Goal: Use online tool/utility: Utilize a website feature to perform a specific function

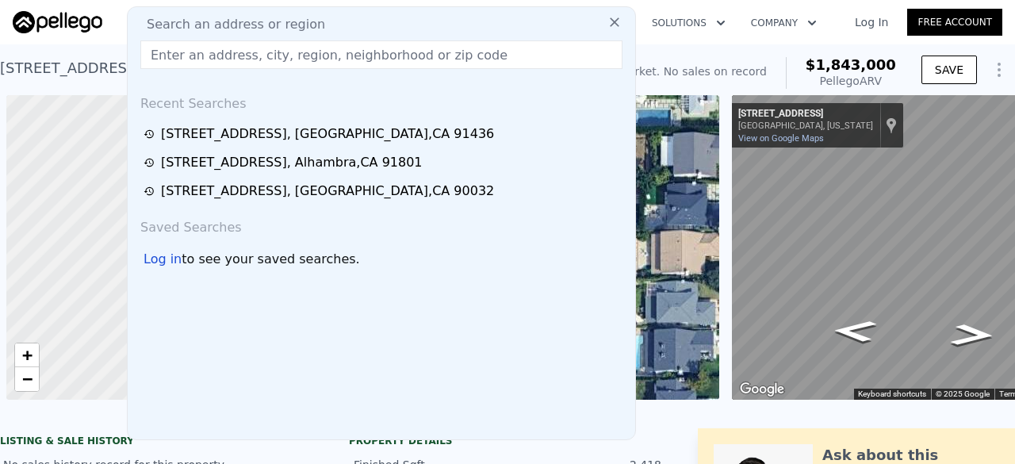
scroll to position [0, 1519]
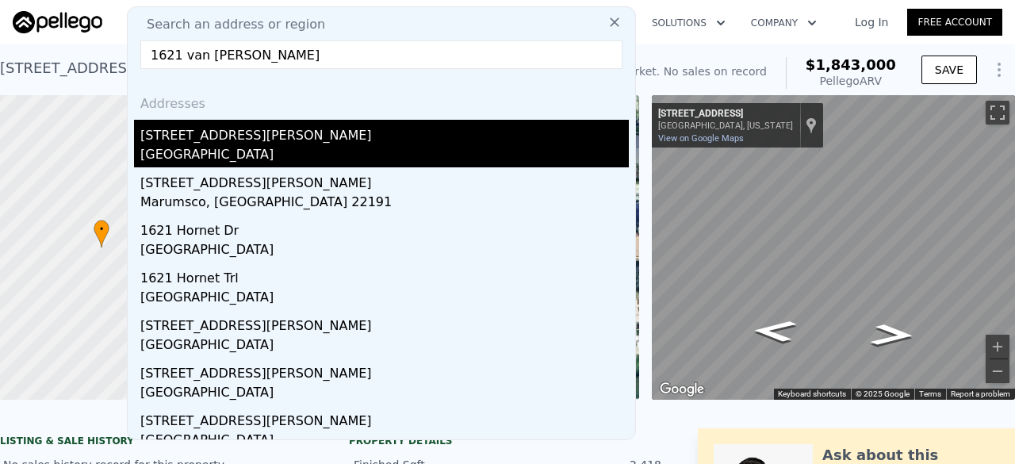
type input "1621 van [PERSON_NAME]"
click at [292, 159] on div "[GEOGRAPHIC_DATA]" at bounding box center [384, 156] width 489 height 22
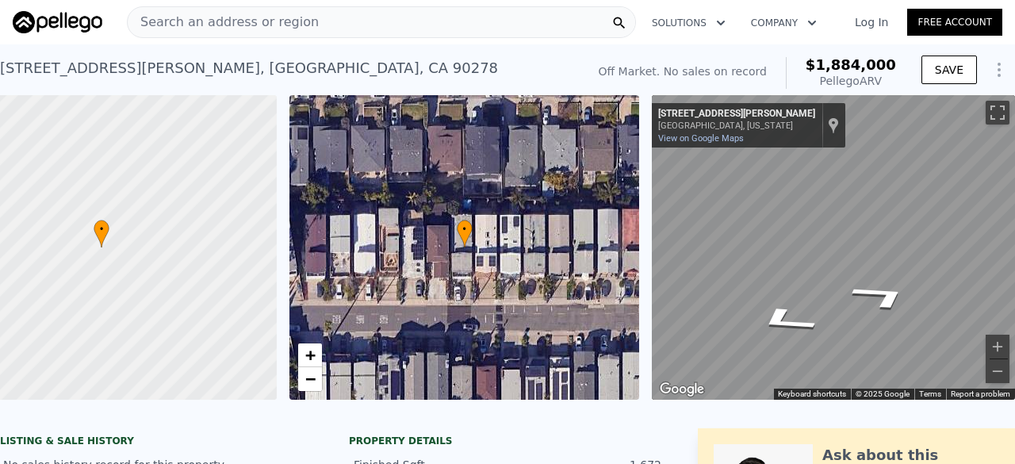
click at [592, 266] on div "• + − • + − ← Move left → Move right ↑ Move up ↓ Move down + Zoom in - Zoom out…" at bounding box center [507, 247] width 1015 height 305
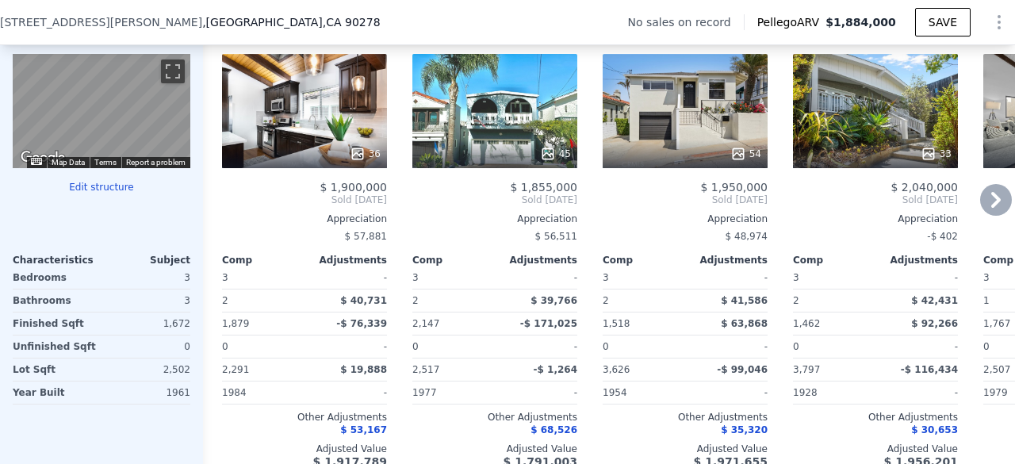
scroll to position [1594, 0]
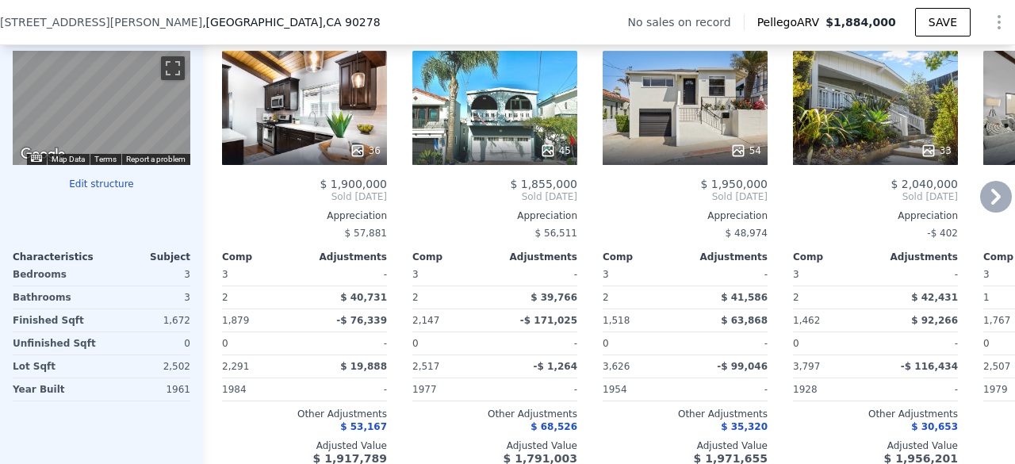
click at [487, 159] on div "45" at bounding box center [496, 151] width 152 height 16
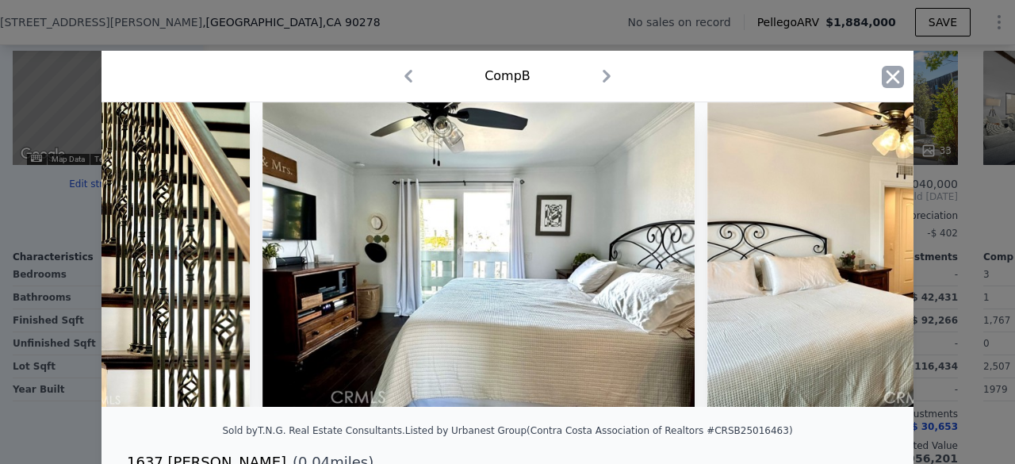
scroll to position [0, 4301]
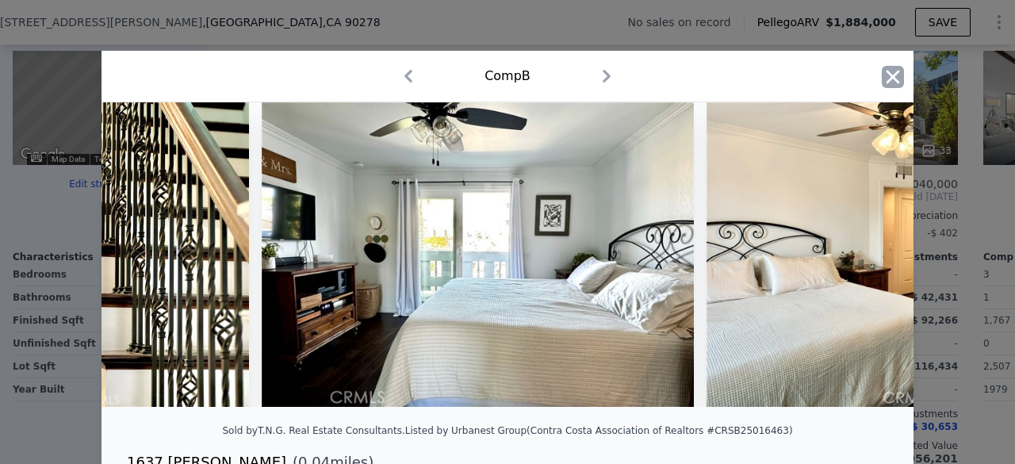
click at [890, 72] on icon "button" at bounding box center [893, 77] width 22 height 22
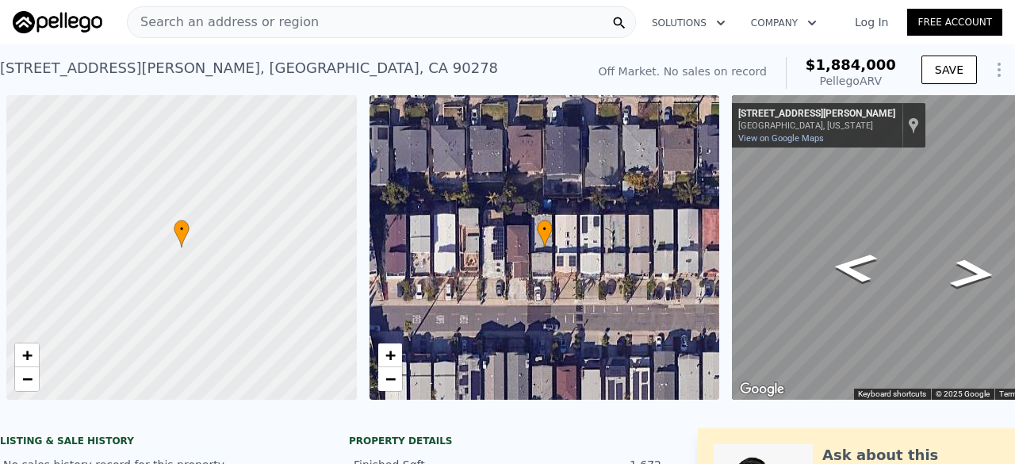
scroll to position [0, 6]
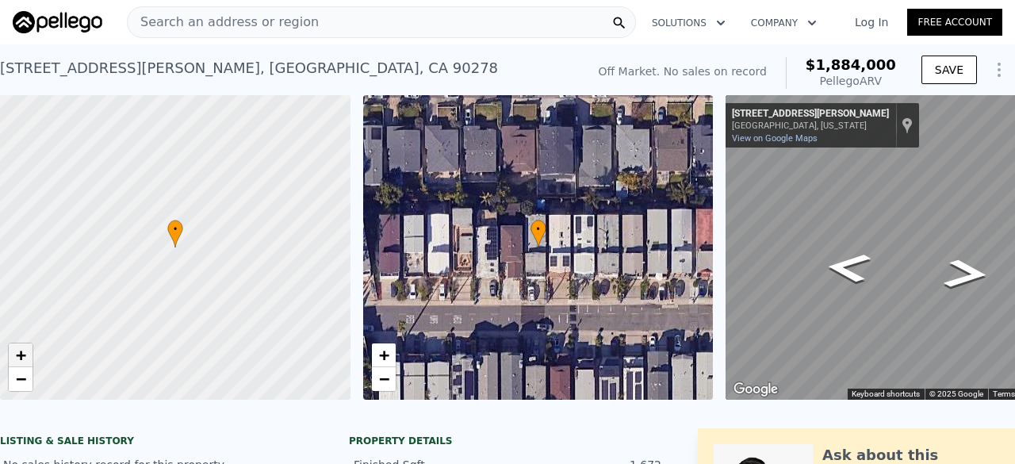
click at [22, 357] on span "+" at bounding box center [21, 355] width 10 height 20
drag, startPoint x: 185, startPoint y: 313, endPoint x: 231, endPoint y: 210, distance: 112.9
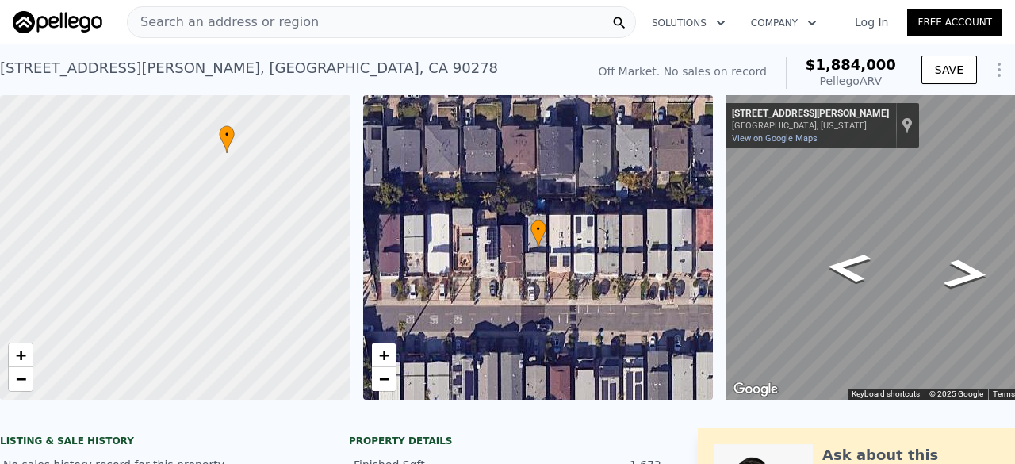
click at [231, 210] on div at bounding box center [174, 240] width 420 height 366
click at [22, 380] on span "−" at bounding box center [21, 379] width 10 height 20
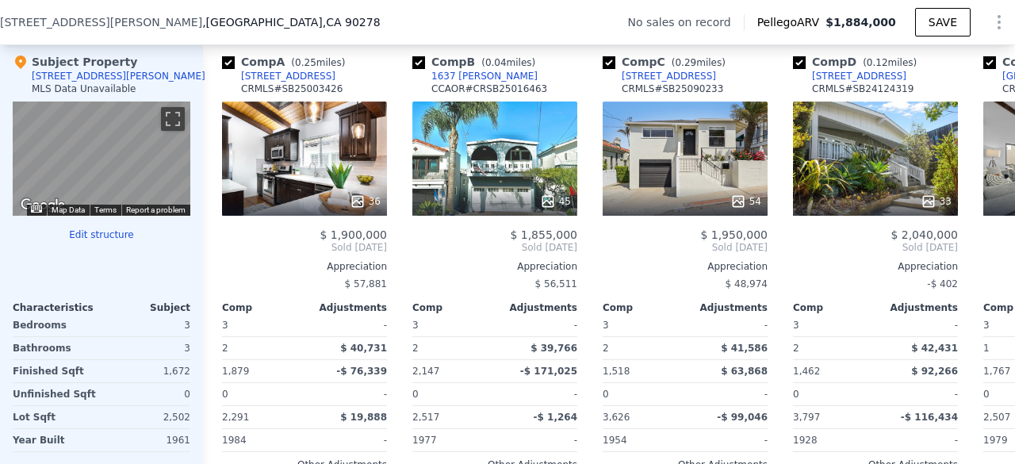
scroll to position [1544, 0]
click at [504, 120] on div "45" at bounding box center [494, 159] width 165 height 114
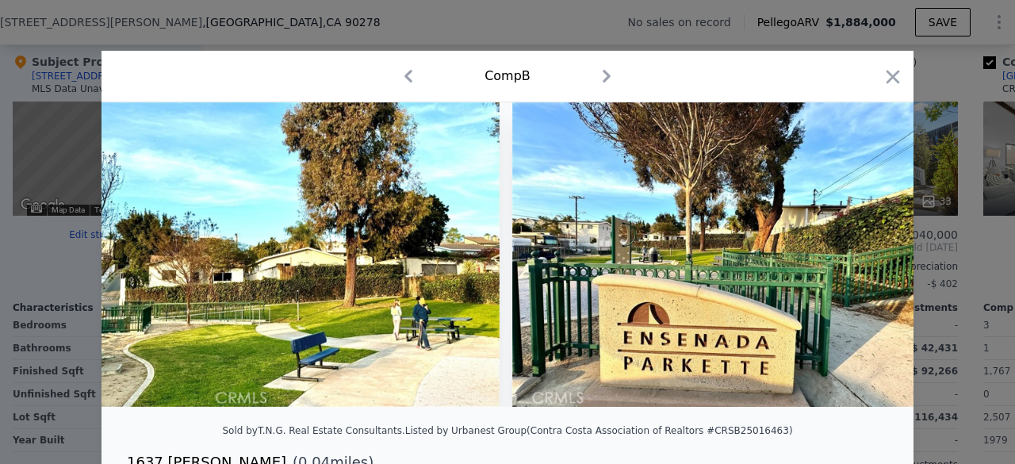
scroll to position [0, 12383]
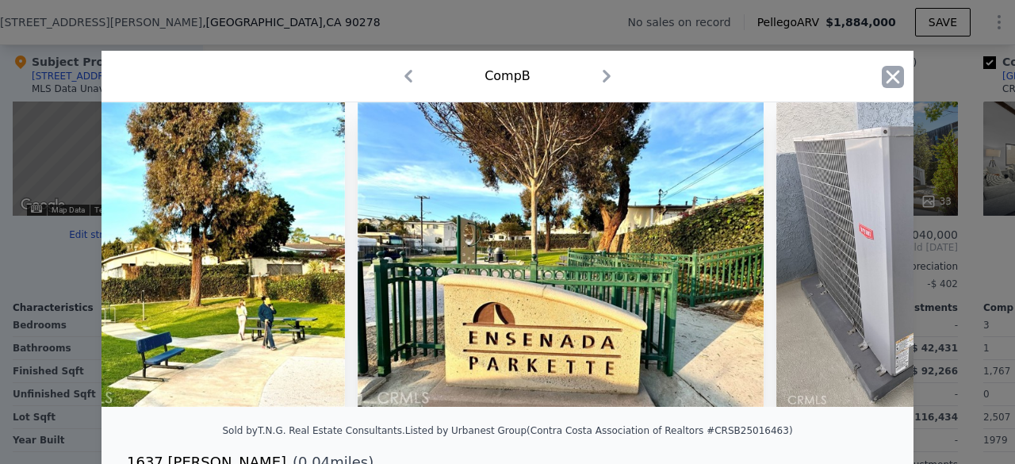
click at [892, 72] on icon "button" at bounding box center [893, 76] width 13 height 13
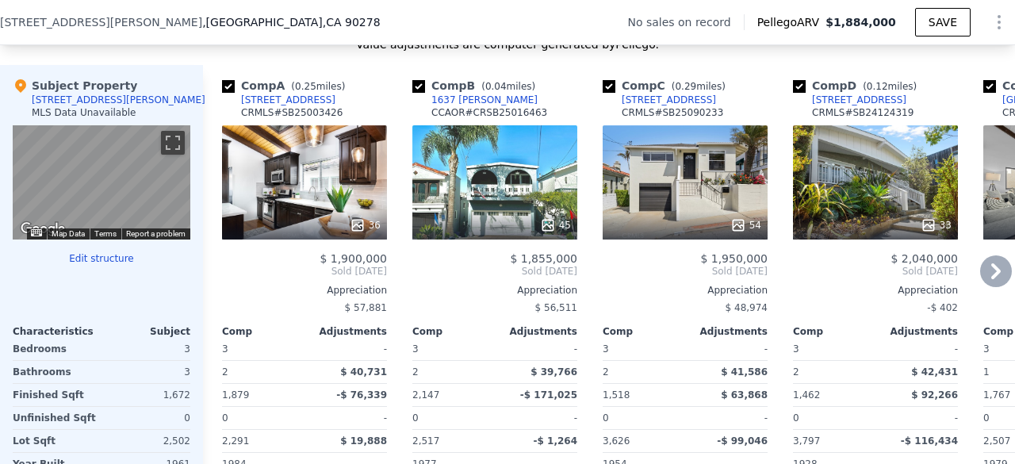
scroll to position [1518, 0]
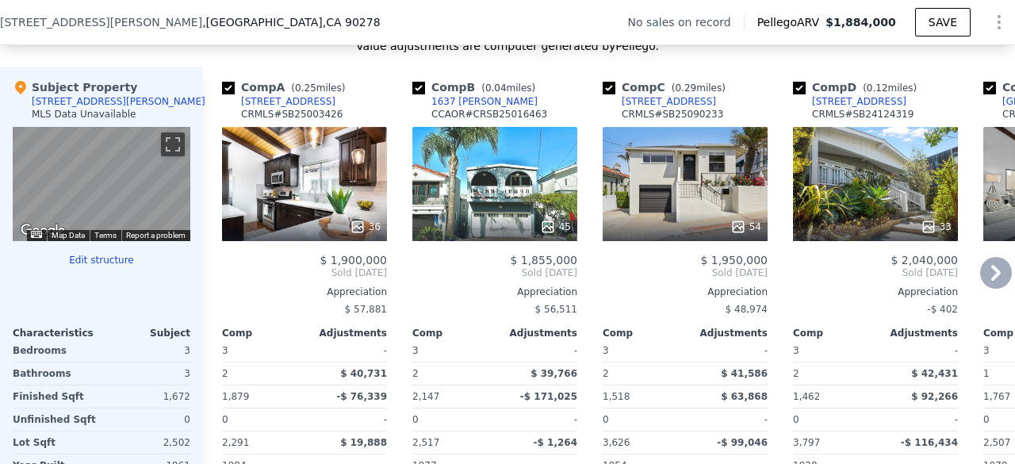
click at [330, 185] on div "36" at bounding box center [304, 184] width 165 height 114
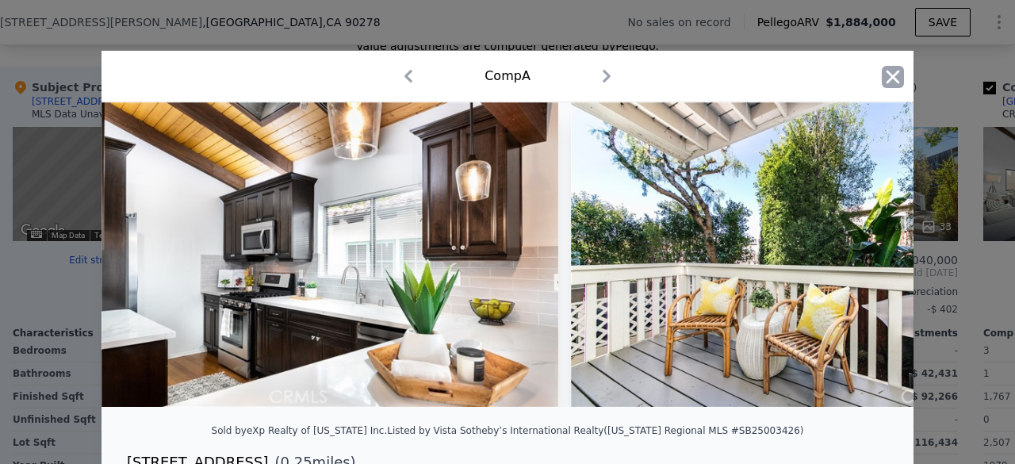
click at [886, 71] on icon "button" at bounding box center [893, 77] width 22 height 22
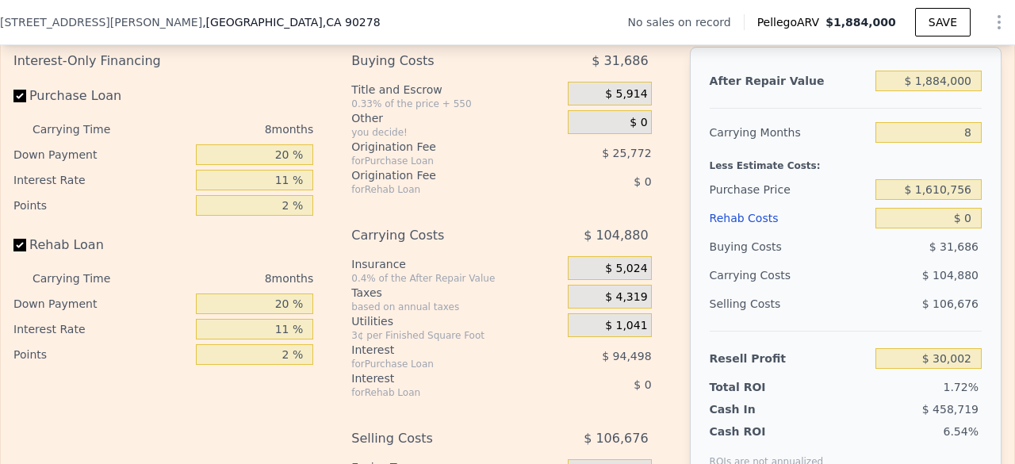
scroll to position [2291, 0]
drag, startPoint x: 919, startPoint y: 98, endPoint x: 1012, endPoint y: 108, distance: 94.2
click at [1012, 108] on div "Search an address or region Solutions Company Open main menu Log In Free Accoun…" at bounding box center [507, 232] width 1015 height 464
type input "$ 1"
type input "-$ 1,742,847"
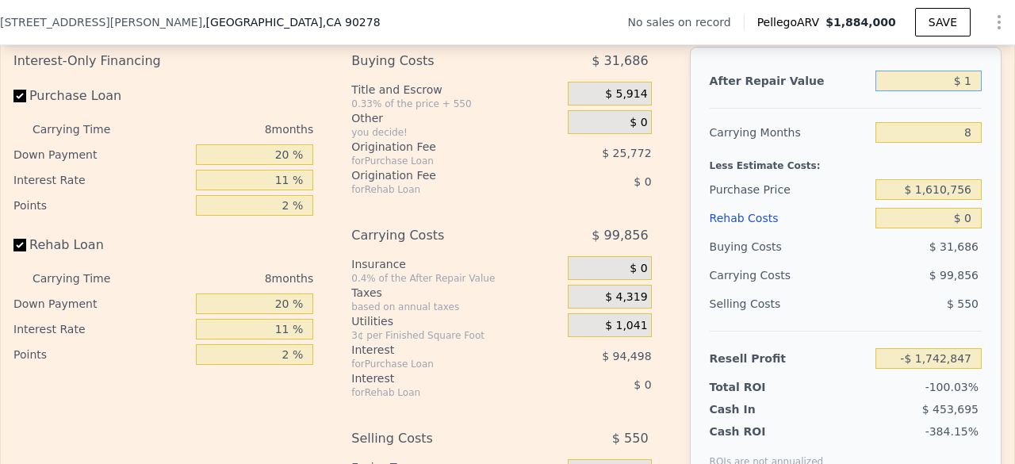
type input "$ 16"
type input "-$ 1,742,832"
type input "$ 167"
type input "-$ 1,742,691"
type input "$ 1,675"
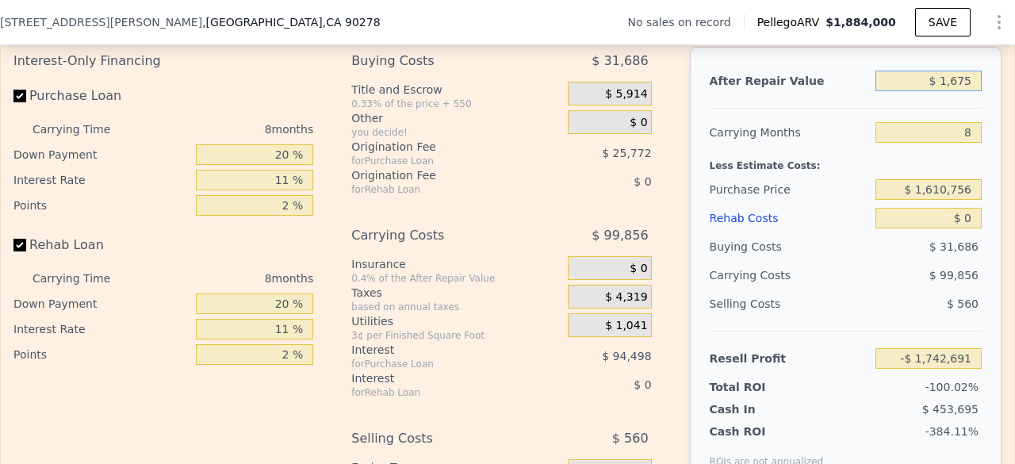
type input "-$ 1,741,272"
type input "$ 16,750"
type input "-$ 1,727,087"
type input "$ 167,500"
type input "-$ 1,585,232"
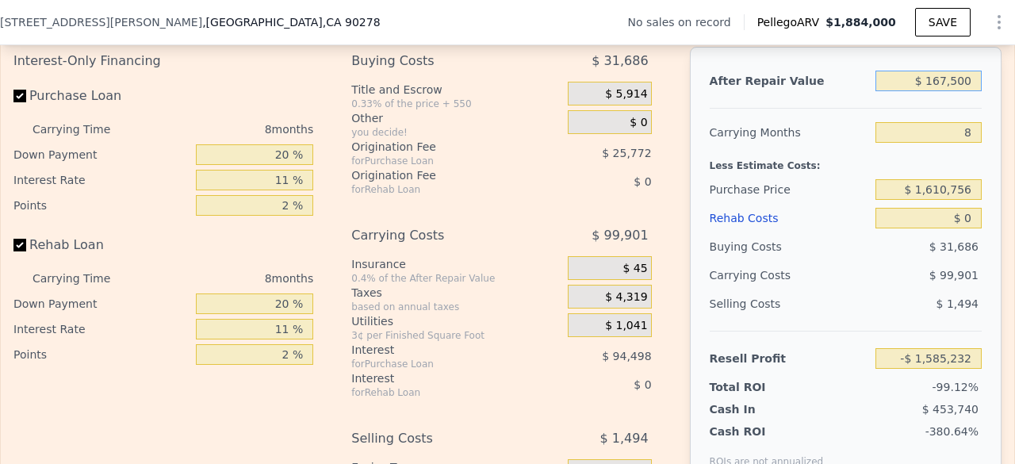
type input "$ 1,675,000"
type input "-$ 166,668"
type input "$ 1,675,000"
click at [928, 200] on input "$ 1,610,756" at bounding box center [929, 189] width 106 height 21
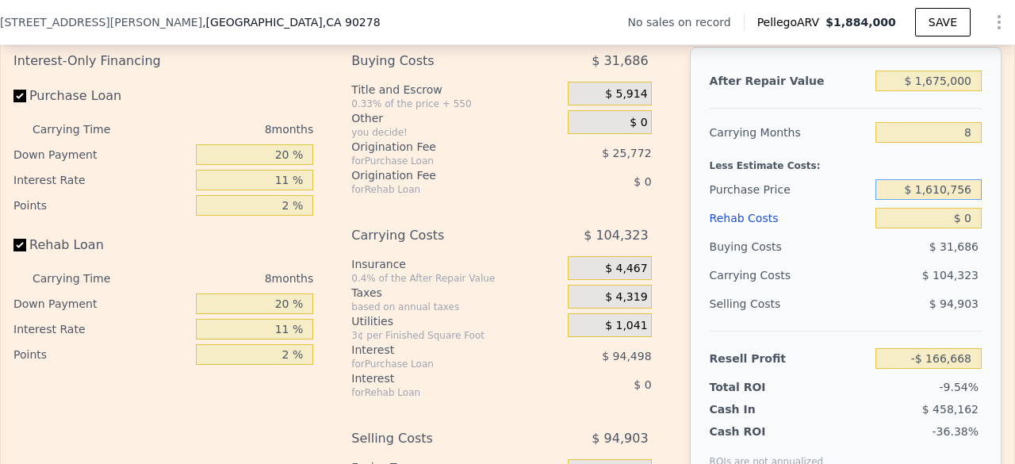
click at [928, 200] on input "$ 1,610,756" at bounding box center [929, 189] width 106 height 21
type input "$ 1,175,000"
type input "$ 303,071"
click at [953, 228] on input "$ 0" at bounding box center [929, 218] width 106 height 21
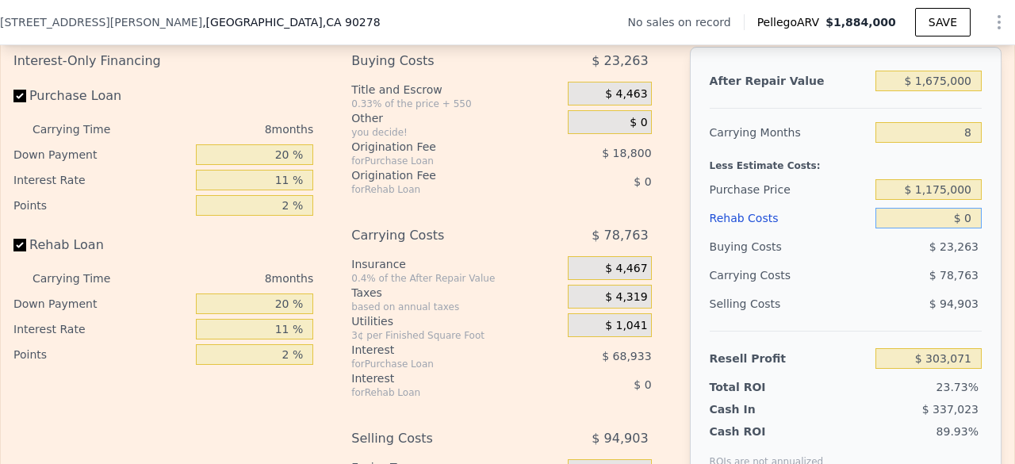
type input "$ 1"
type input "$ 303,070"
type input "$ 17"
type input "$ 303,054"
type input "$ 175"
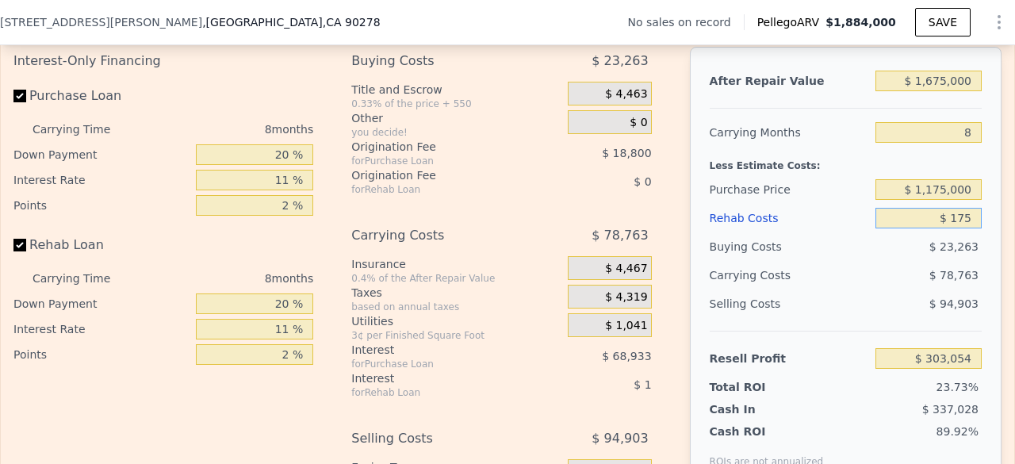
type input "$ 302,885"
type input "$ 1,750"
type input "$ 301,189"
type input "$ 17,500"
type input "$ 284,267"
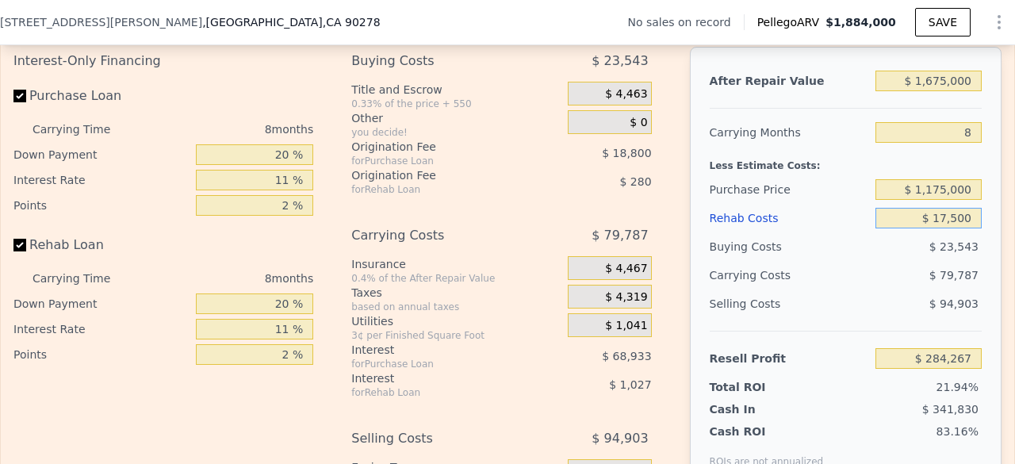
type input "$ 175,000"
type input "$ 115,007"
type input "$ 175,000"
click at [898, 261] on div "$ 26,063" at bounding box center [929, 246] width 106 height 29
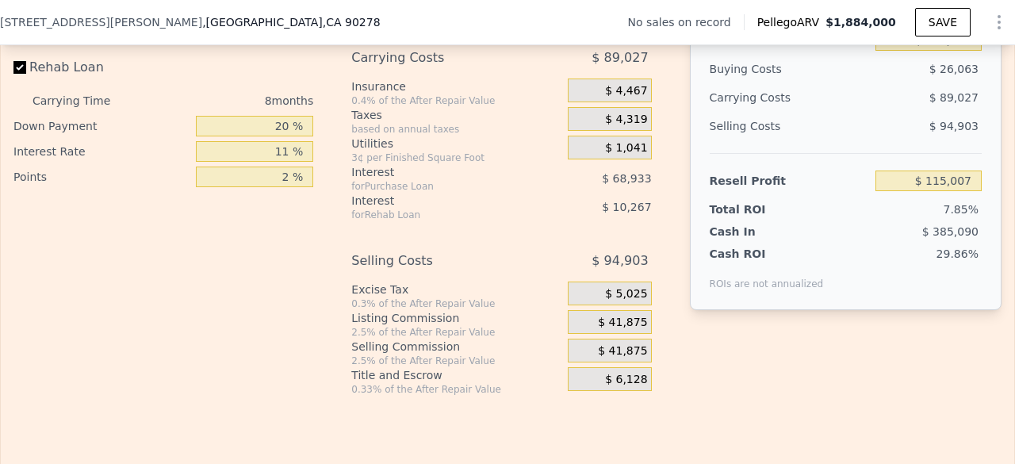
scroll to position [2470, 0]
click at [850, 309] on div "After Repair Value $ 1,675,000 Carrying Months 8 Less Estimate Costs: Purchase …" at bounding box center [846, 88] width 312 height 441
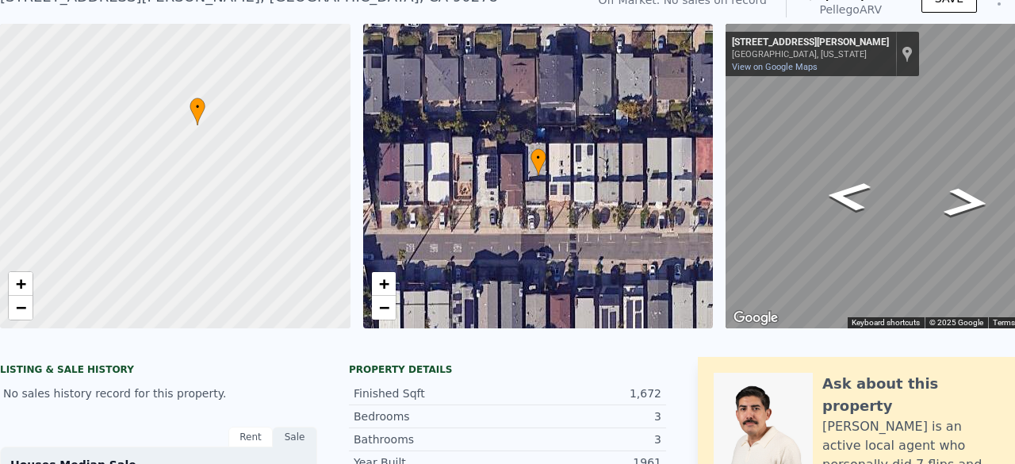
scroll to position [0, 6]
click at [800, 442] on div at bounding box center [763, 433] width 99 height 121
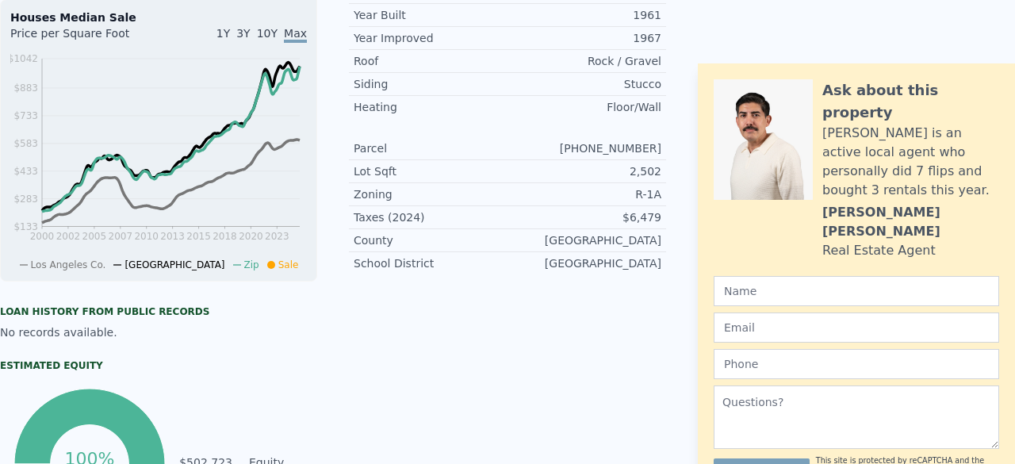
scroll to position [0, 0]
